Goal: Information Seeking & Learning: Learn about a topic

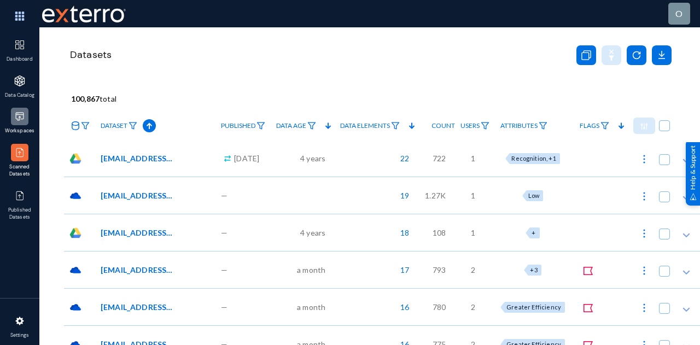
click at [20, 118] on img at bounding box center [19, 116] width 11 height 11
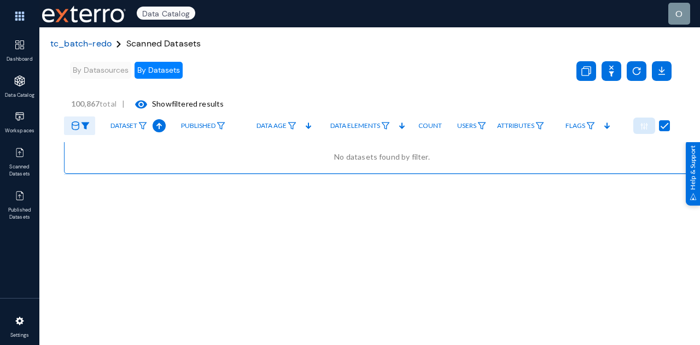
click at [80, 43] on span "tc_batch-redo" at bounding box center [80, 43] width 61 height 11
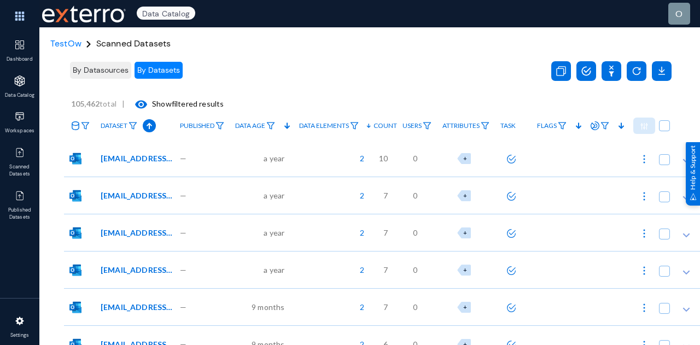
click at [387, 158] on div "10" at bounding box center [386, 158] width 24 height 37
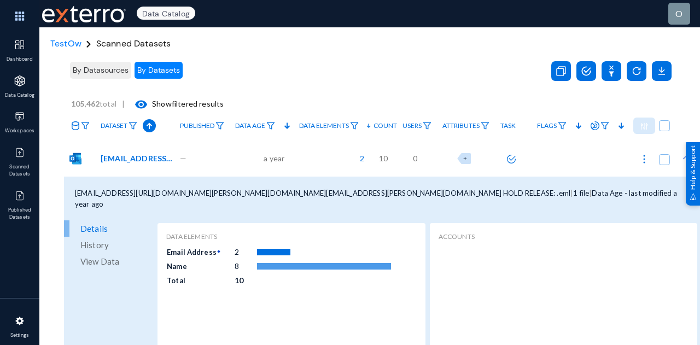
click at [106, 253] on span "View Data" at bounding box center [99, 261] width 39 height 16
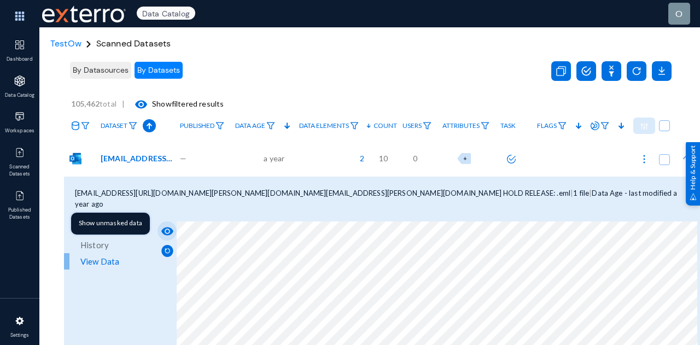
click at [171, 222] on button "visibility" at bounding box center [167, 231] width 19 height 19
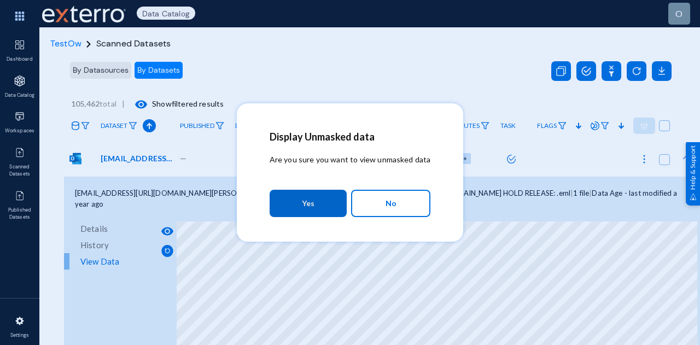
drag, startPoint x: 332, startPoint y: 200, endPoint x: 335, endPoint y: 207, distance: 8.3
click at [332, 202] on button "Yes" at bounding box center [308, 203] width 77 height 27
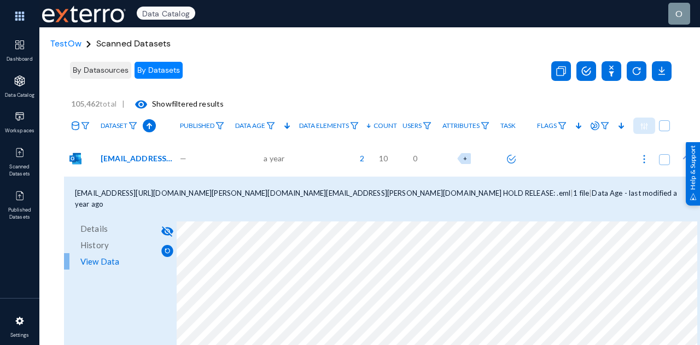
click at [239, 72] on div "By Datasources By Datasets" at bounding box center [302, 70] width 468 height 31
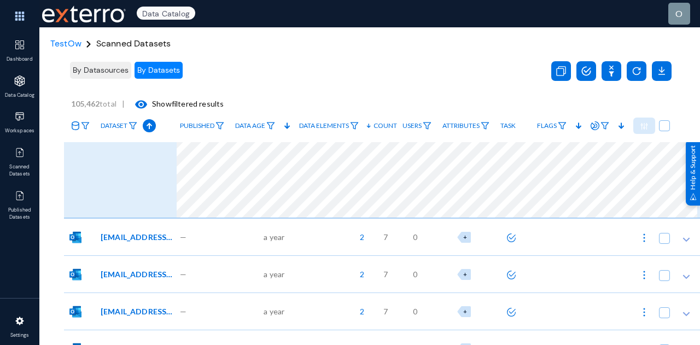
scroll to position [602, 0]
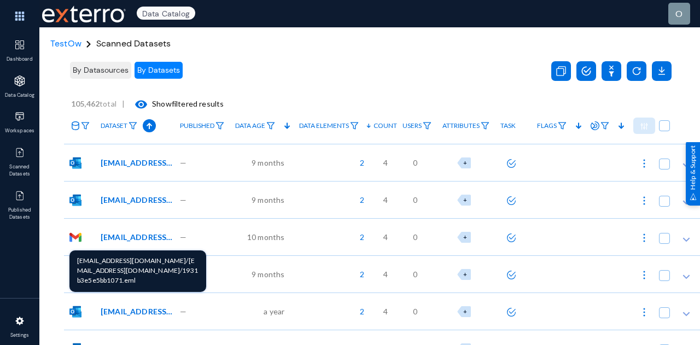
click at [143, 236] on span "[EMAIL_ADDRESS][DOMAIN_NAME]/[EMAIL_ADDRESS][DOMAIN_NAME]/1931b3e5e5bb1071.eml" at bounding box center [138, 236] width 74 height 11
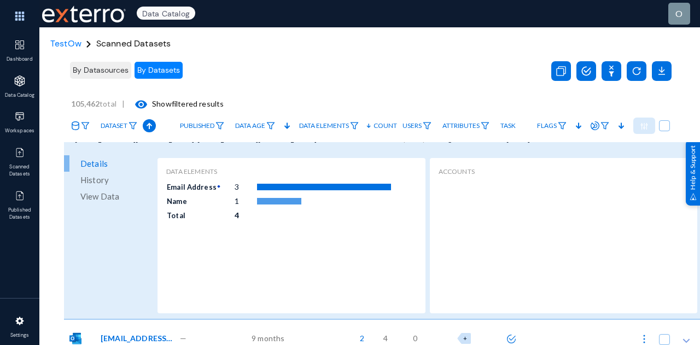
scroll to position [711, 0]
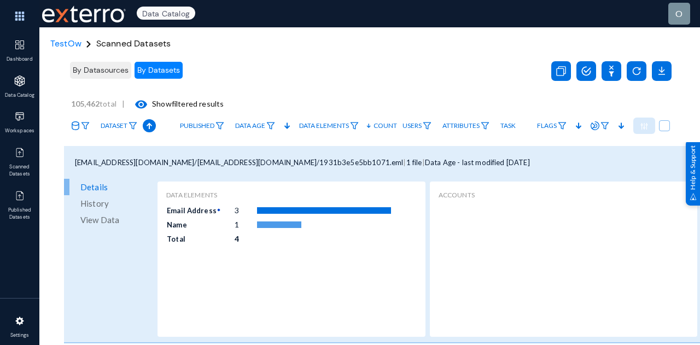
click at [335, 164] on span "[EMAIL_ADDRESS][DOMAIN_NAME]/[EMAIL_ADDRESS][DOMAIN_NAME]/1931b3e5e5bb1071.eml" at bounding box center [239, 162] width 328 height 9
click at [98, 204] on span "History" at bounding box center [94, 203] width 28 height 16
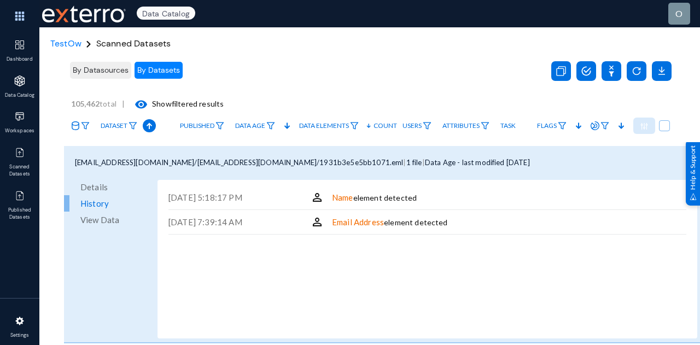
click at [102, 225] on span "View Data" at bounding box center [99, 220] width 39 height 16
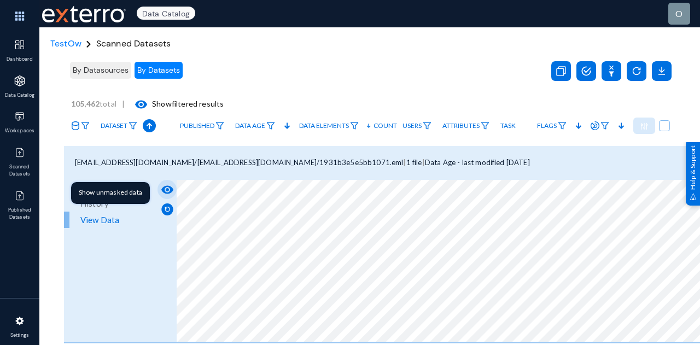
click at [166, 190] on mat-icon "visibility" at bounding box center [167, 189] width 13 height 13
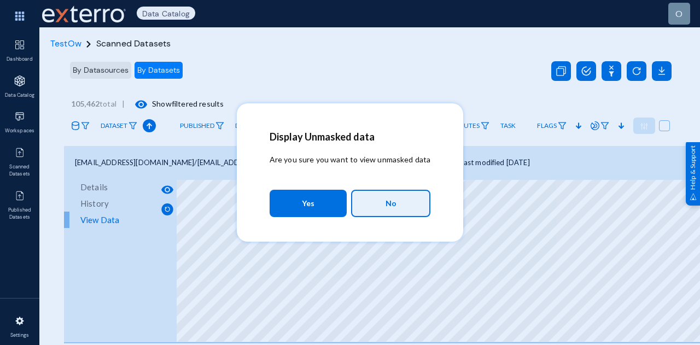
click at [392, 210] on span "No" at bounding box center [391, 203] width 11 height 19
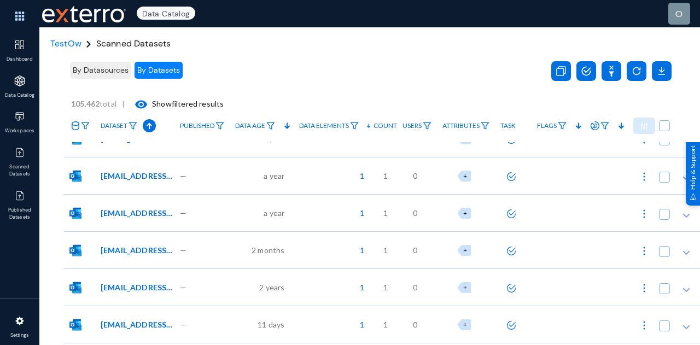
scroll to position [2685, 0]
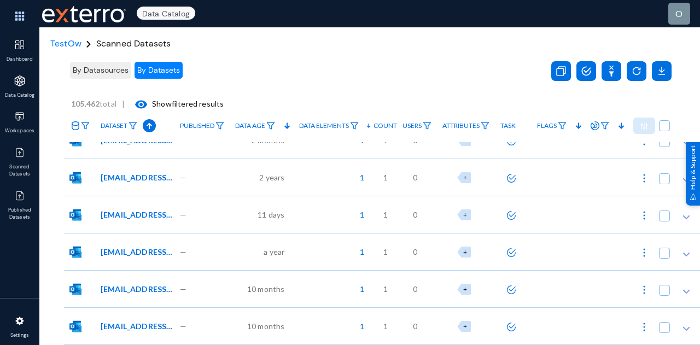
click at [263, 243] on div "a year" at bounding box center [262, 251] width 64 height 37
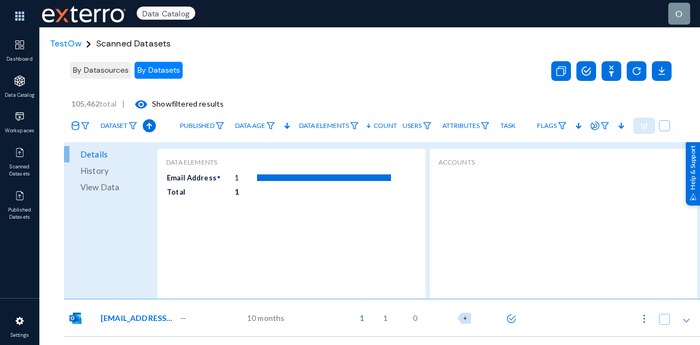
scroll to position [2881, 0]
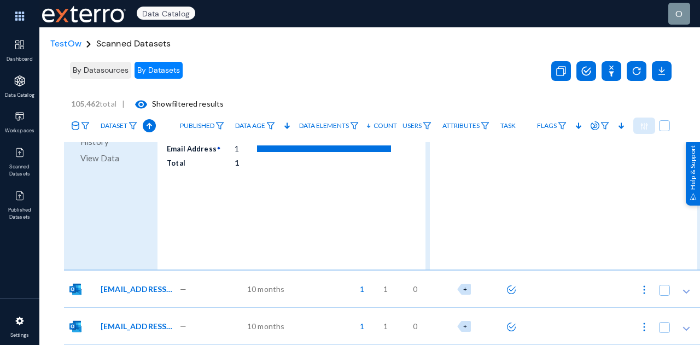
click at [204, 280] on div "—" at bounding box center [202, 288] width 55 height 37
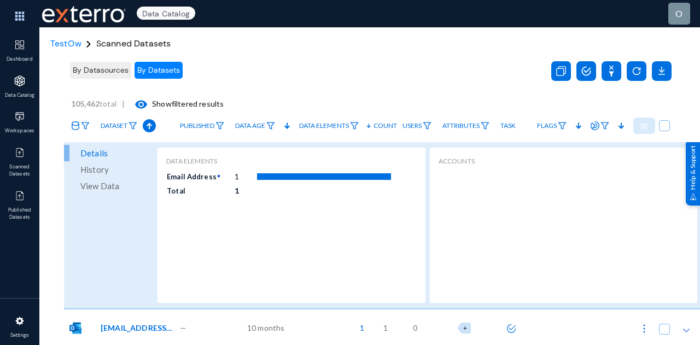
scroll to position [3078, 0]
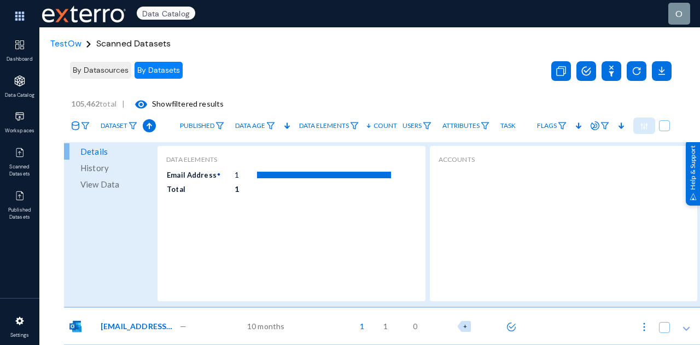
click at [328, 126] on span "Data Elements" at bounding box center [324, 126] width 50 height 8
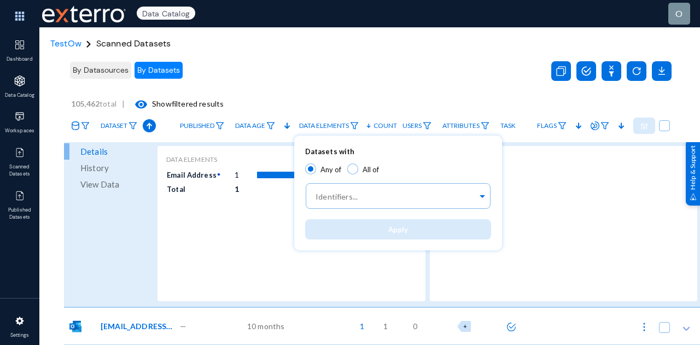
click at [496, 51] on div at bounding box center [350, 172] width 700 height 345
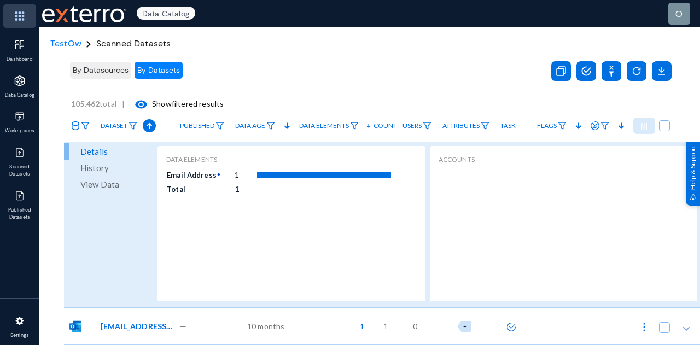
click at [18, 16] on img at bounding box center [19, 16] width 33 height 24
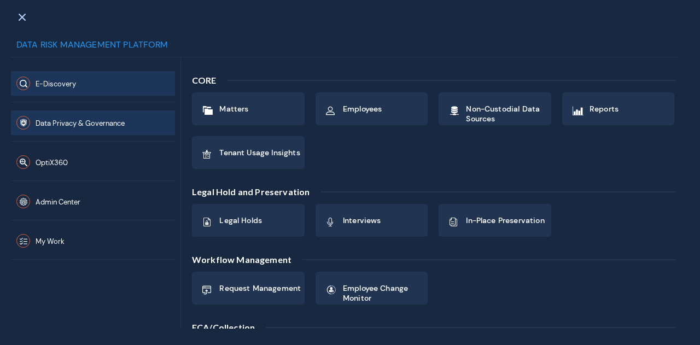
click at [68, 121] on span "Data Privacy & Governance" at bounding box center [80, 123] width 89 height 9
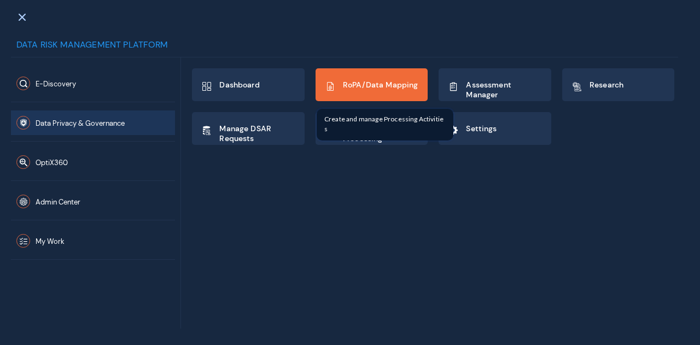
click at [394, 88] on span "RoPA/Data Mapping" at bounding box center [380, 85] width 75 height 10
